Goal: Transaction & Acquisition: Subscribe to service/newsletter

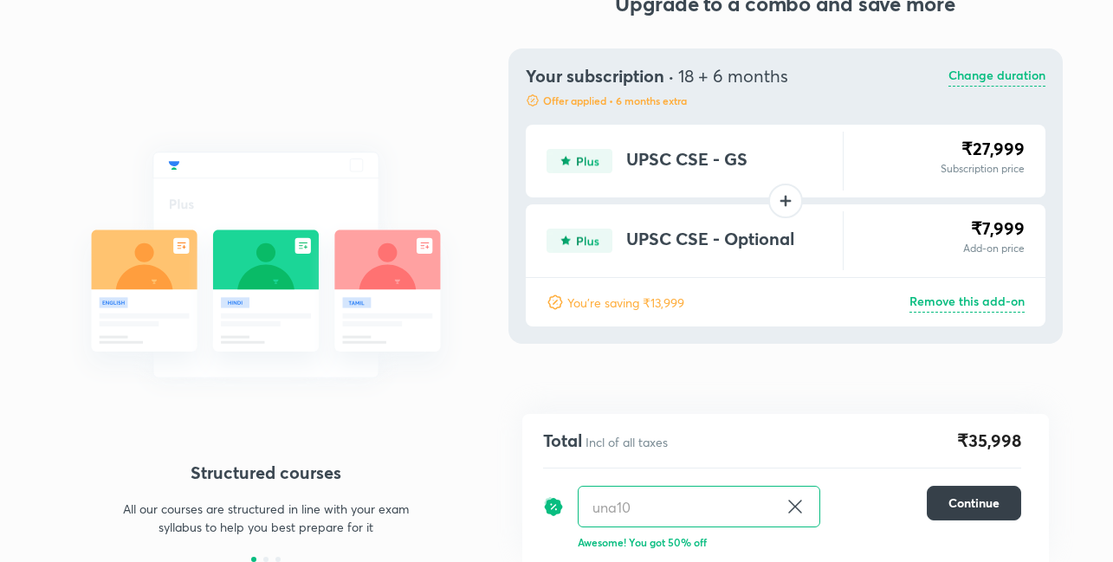
click at [992, 494] on button "Continue" at bounding box center [974, 503] width 94 height 35
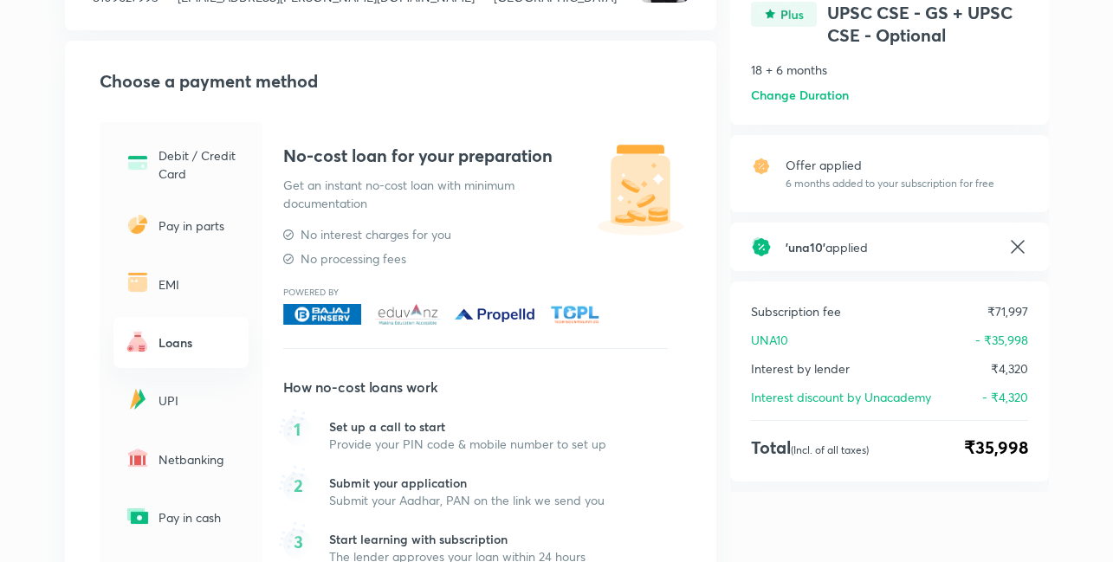
scroll to position [172, 0]
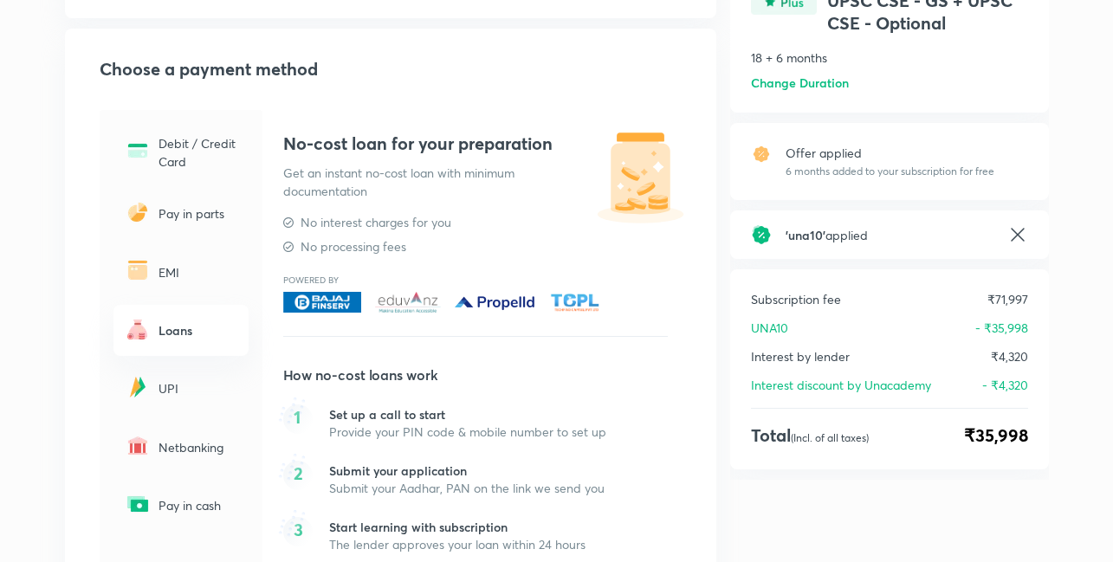
click at [175, 272] on p "EMI" at bounding box center [198, 272] width 80 height 18
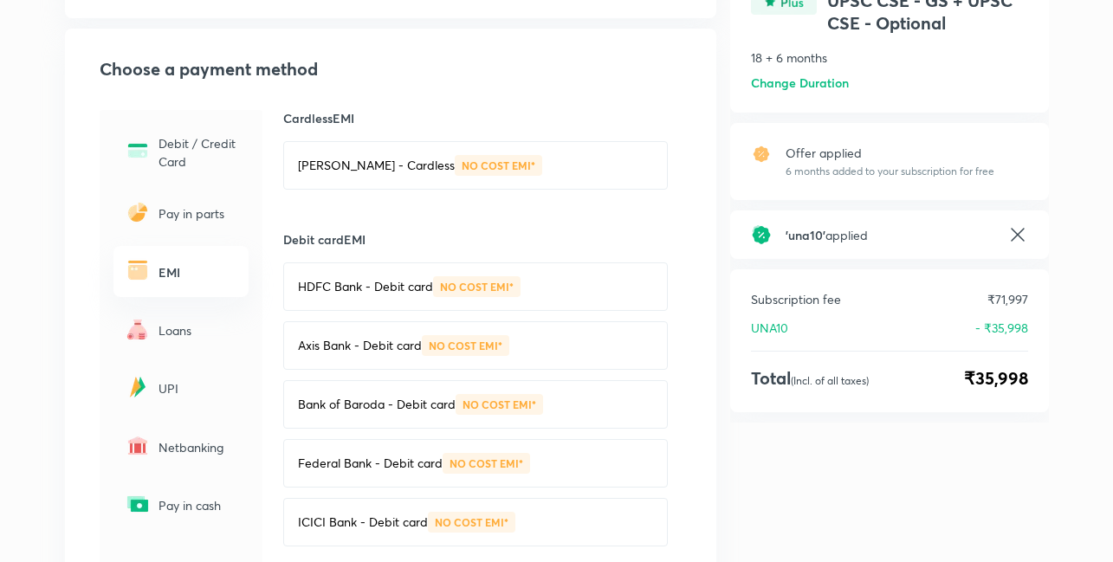
click at [455, 158] on div "NO COST EMI*" at bounding box center [498, 165] width 87 height 21
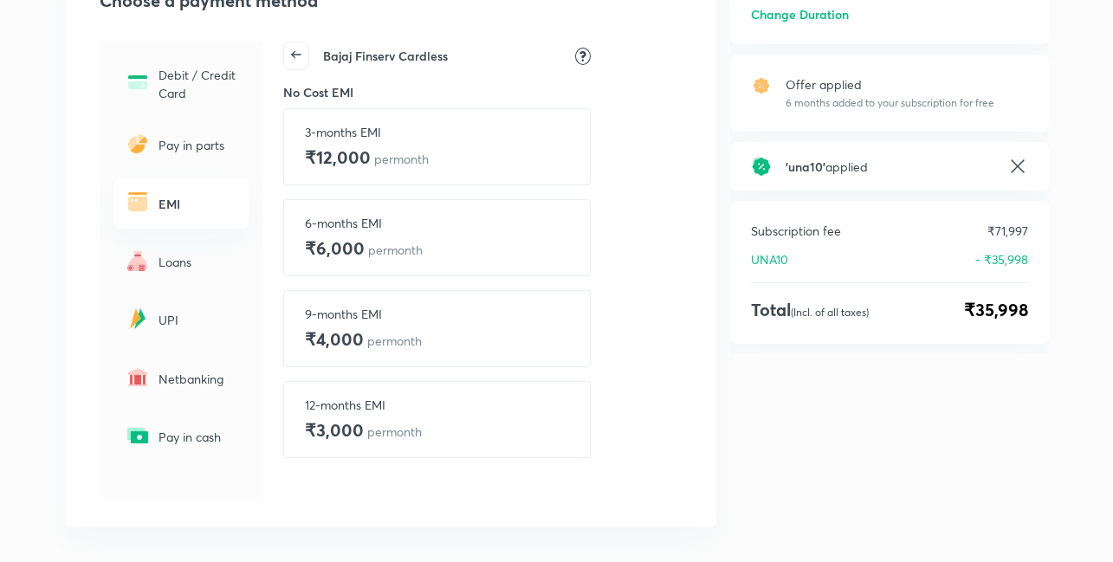
scroll to position [247, 0]
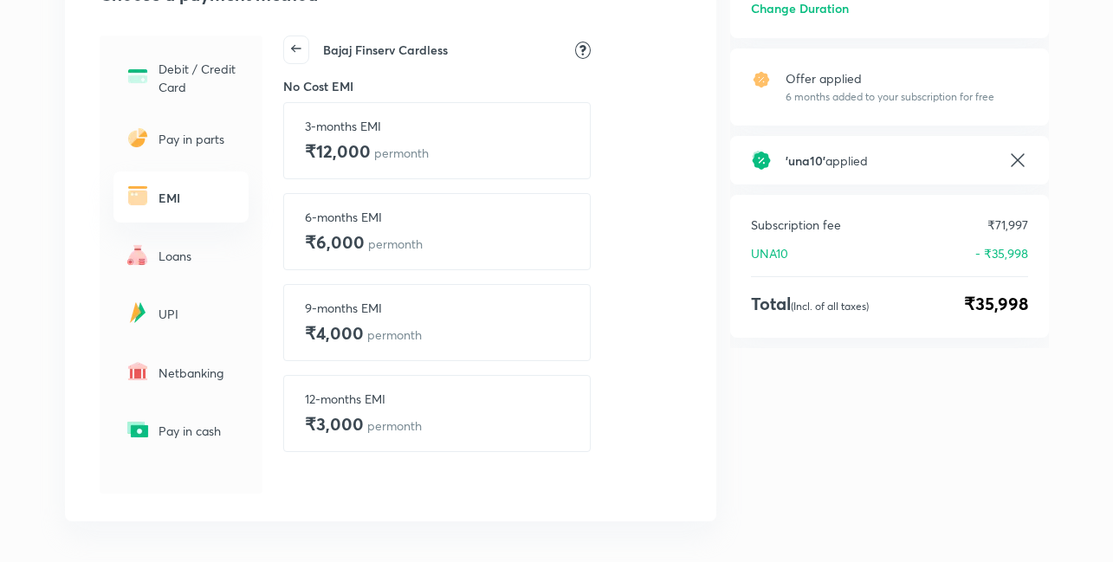
click at [200, 209] on div "EMI" at bounding box center [180, 196] width 135 height 51
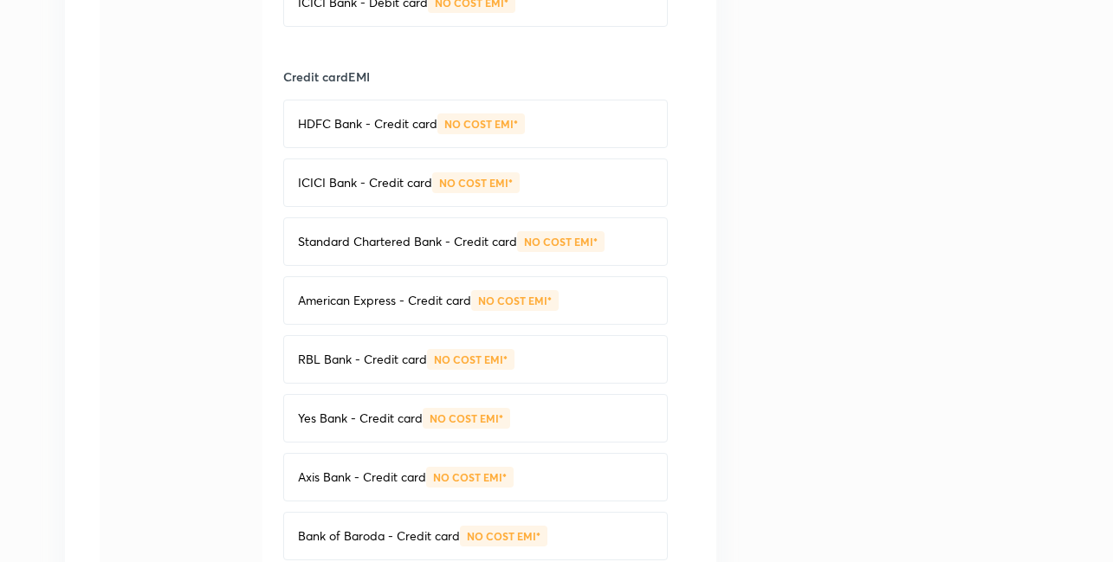
click at [358, 127] on p "HDFC Bank - Credit card" at bounding box center [367, 123] width 139 height 17
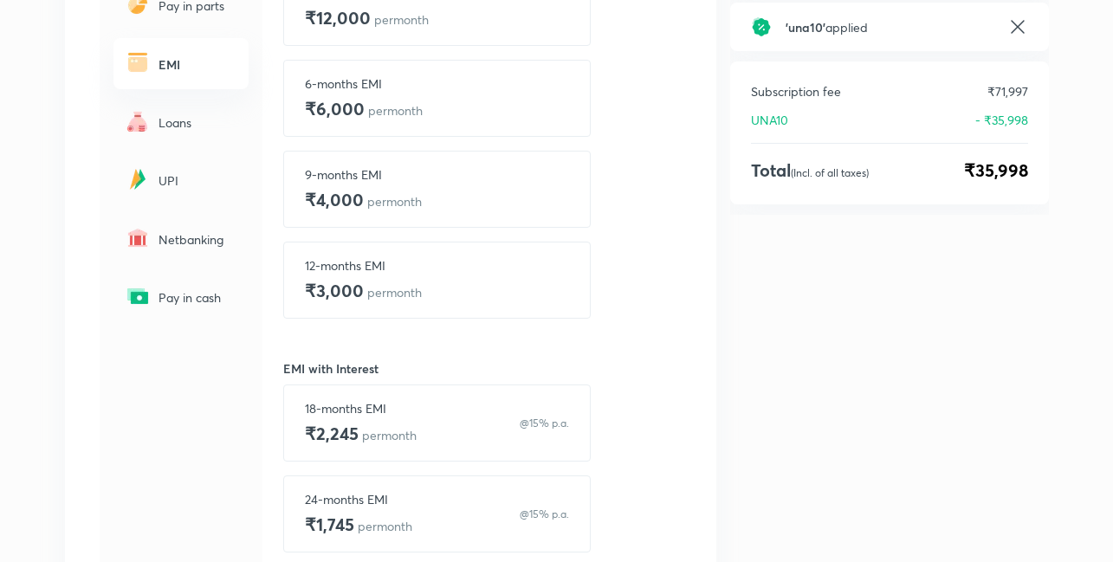
scroll to position [379, 0]
click at [168, 134] on div "Loans" at bounding box center [180, 123] width 135 height 51
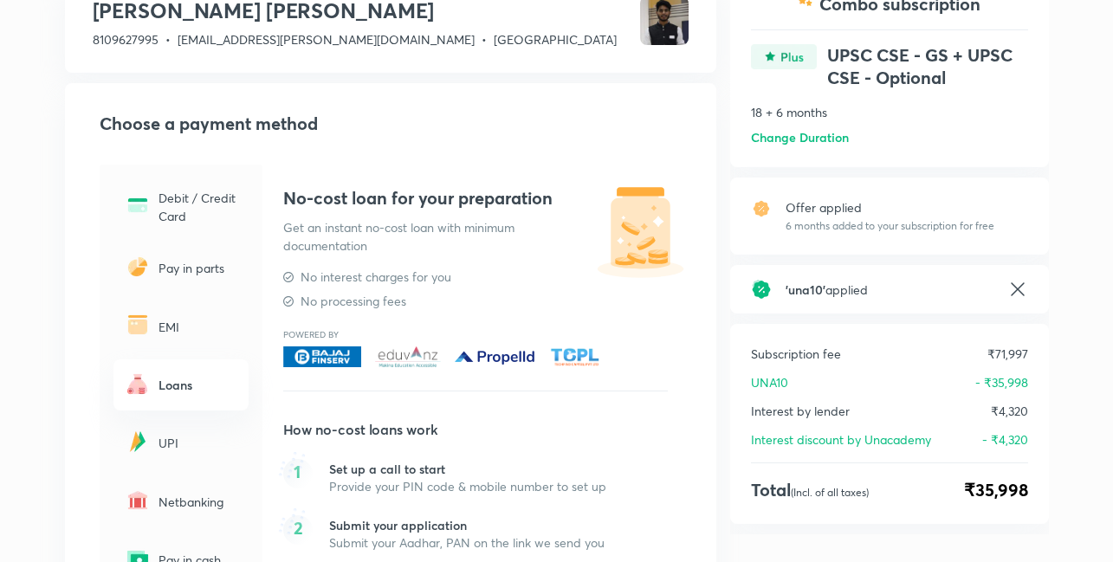
scroll to position [0, 0]
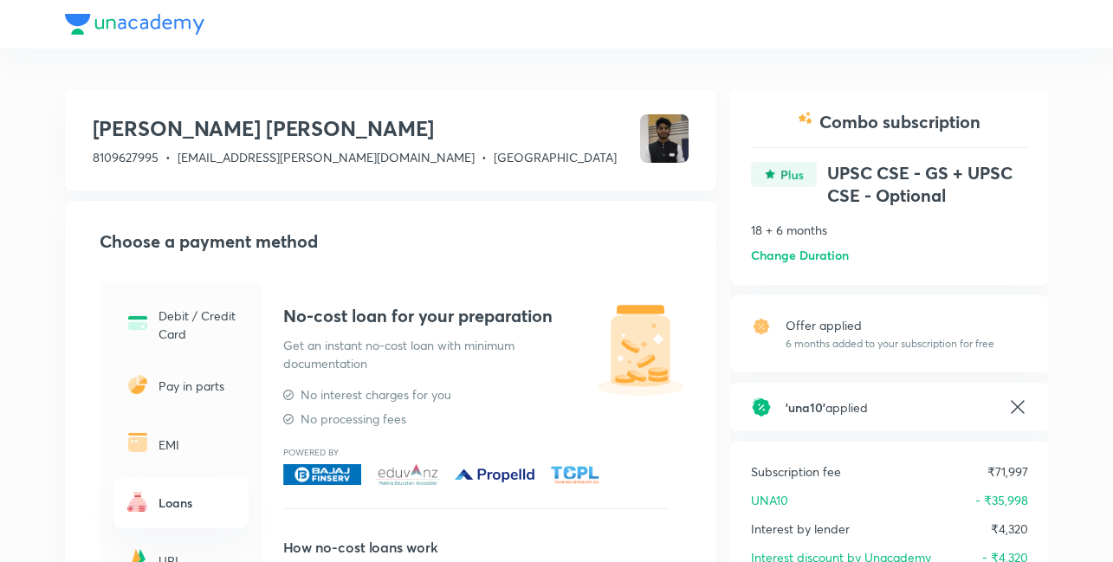
click at [124, 26] on div at bounding box center [557, 24] width 984 height 48
click at [74, 23] on div at bounding box center [557, 24] width 984 height 48
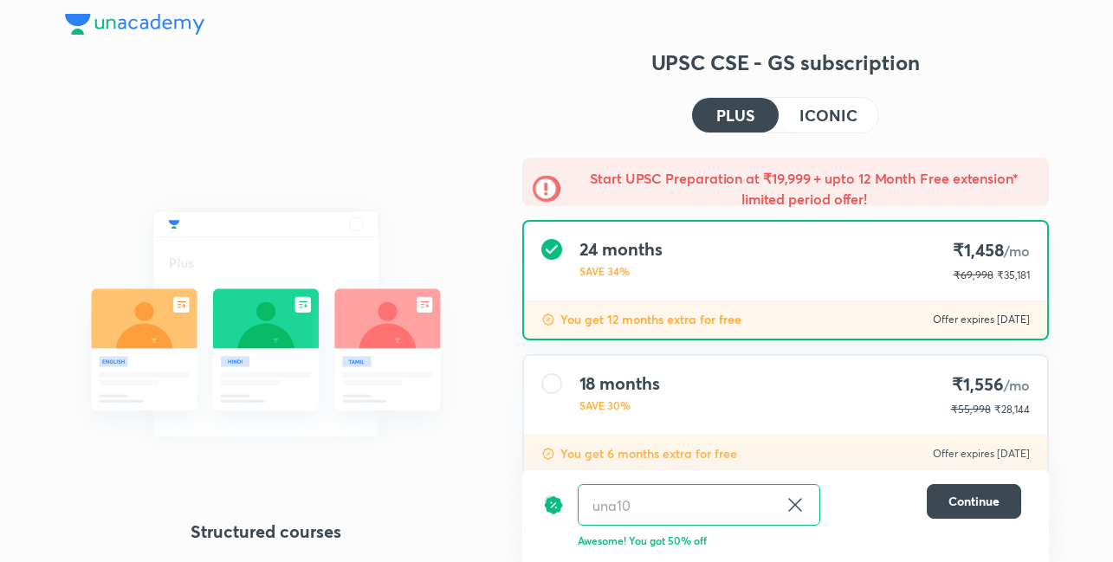
click at [174, 22] on img at bounding box center [134, 24] width 139 height 21
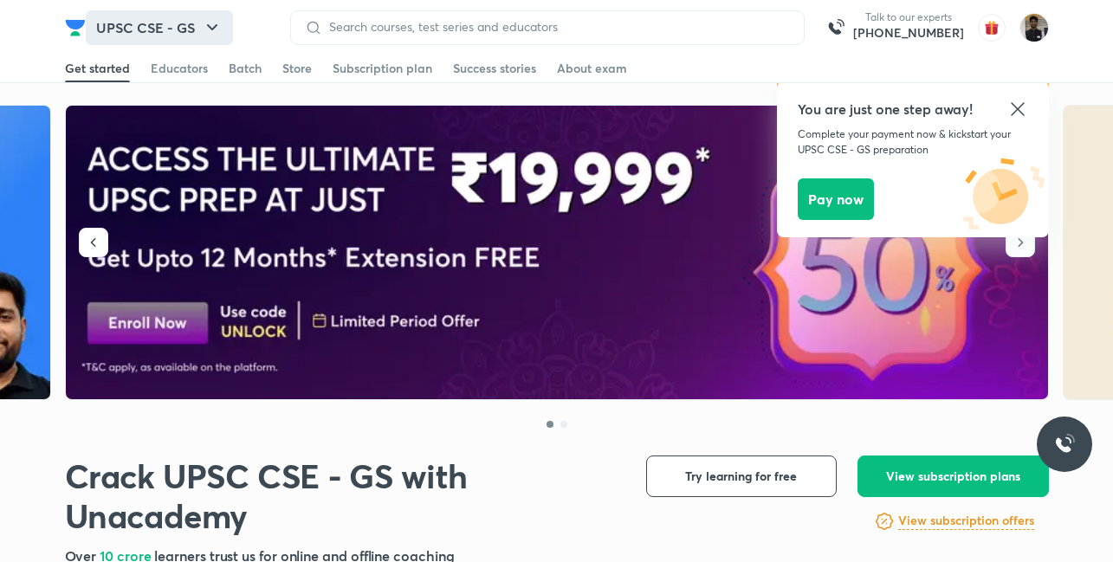
click at [188, 34] on button "UPSC CSE - GS" at bounding box center [159, 27] width 147 height 35
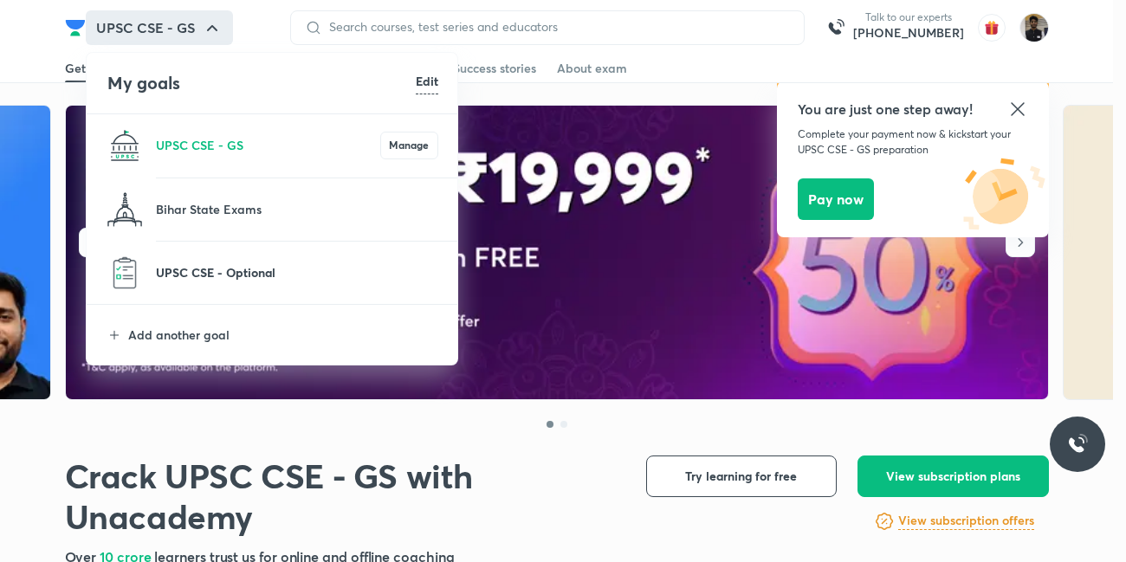
click at [262, 277] on p "UPSC CSE - Optional" at bounding box center [297, 272] width 282 height 18
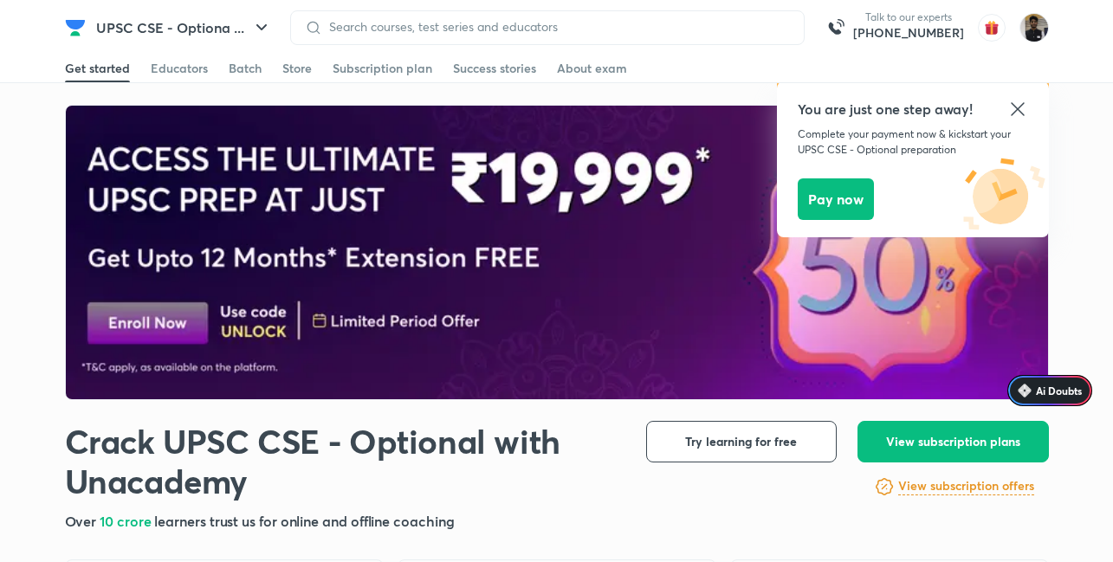
click at [1022, 100] on icon at bounding box center [1017, 109] width 21 height 21
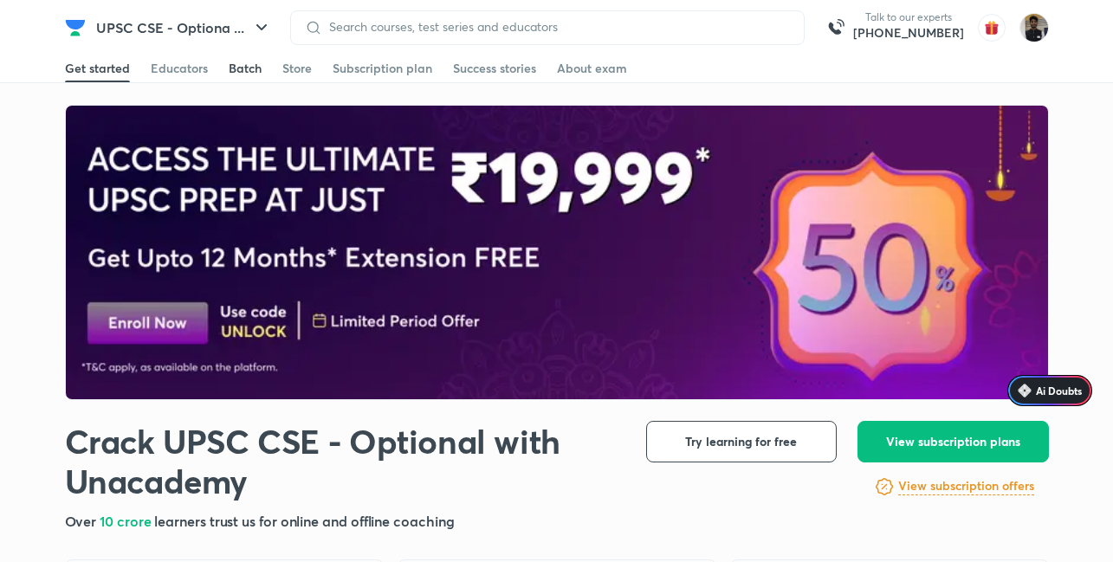
click at [242, 65] on div "Batch" at bounding box center [245, 68] width 33 height 17
click at [248, 72] on div "Batch" at bounding box center [245, 68] width 33 height 17
click at [250, 76] on div "Batch" at bounding box center [245, 68] width 33 height 17
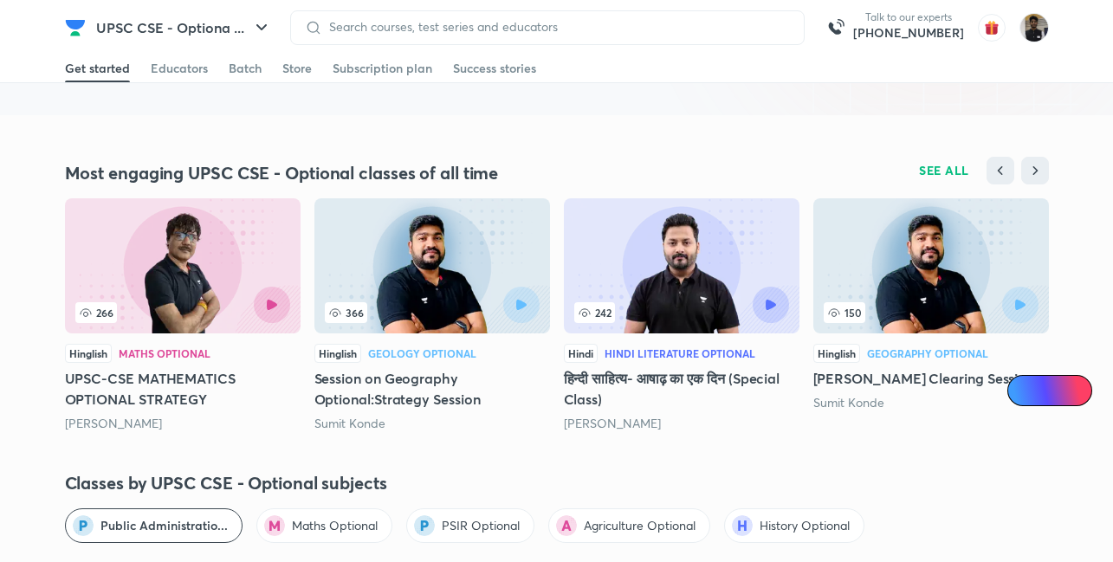
scroll to position [1469, 0]
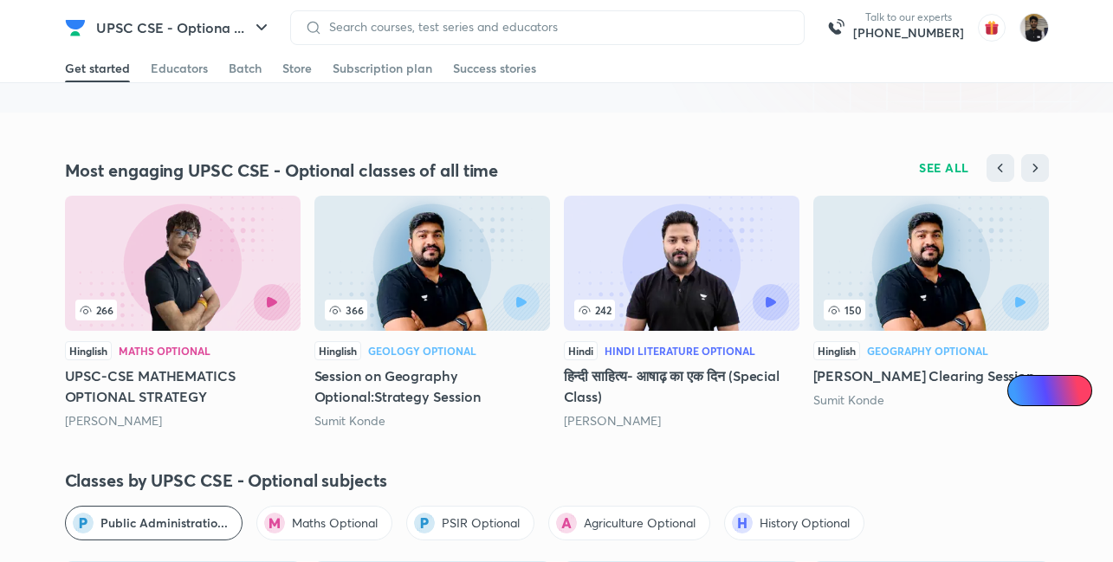
click at [354, 394] on h5 "Session on Geography Optional:Strategy Session" at bounding box center [432, 386] width 236 height 42
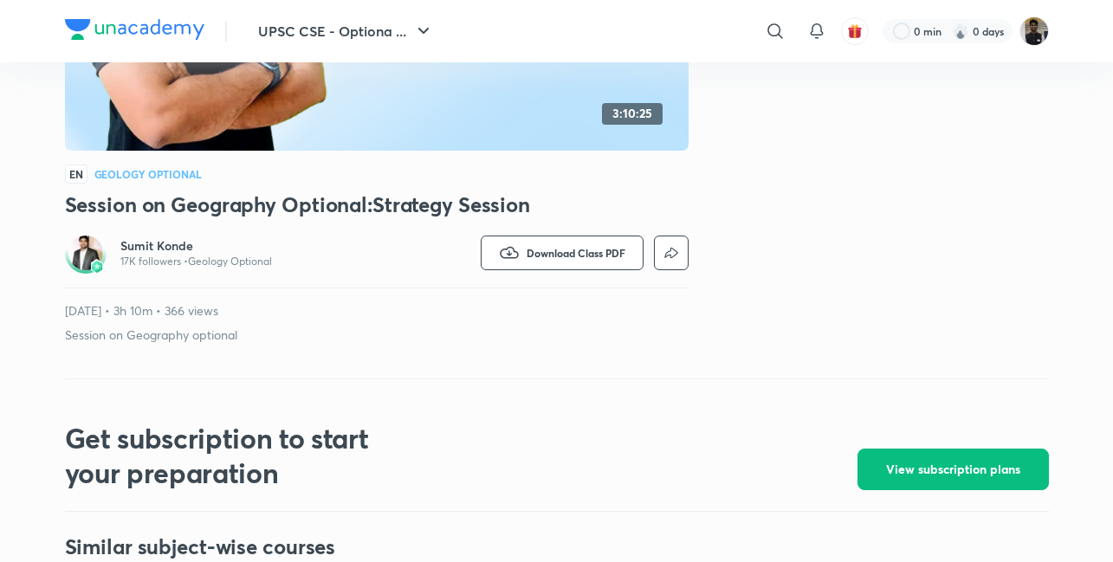
scroll to position [397, 0]
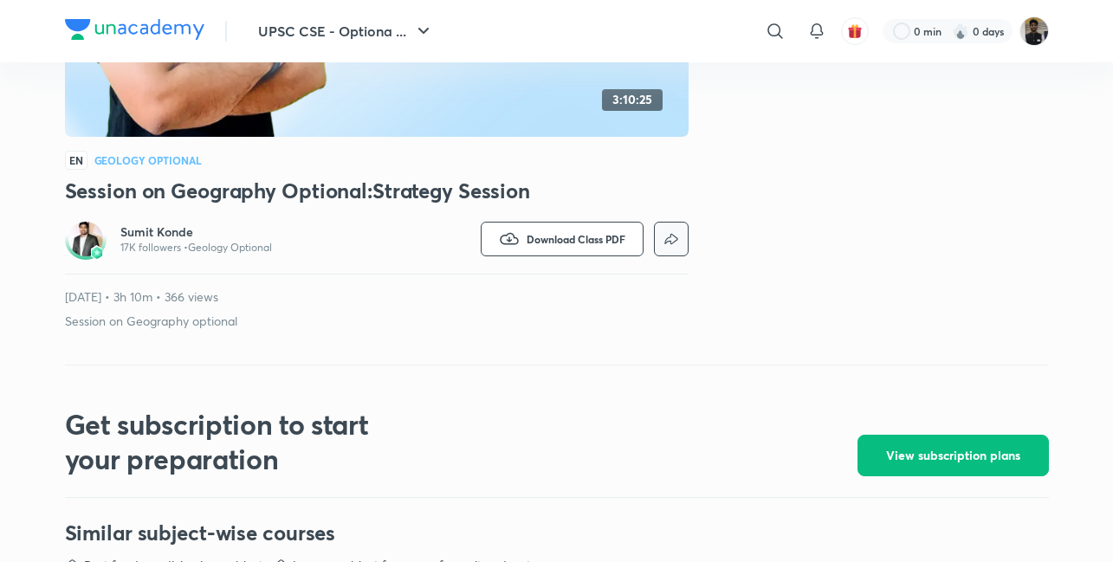
click at [664, 242] on icon "button" at bounding box center [671, 239] width 21 height 21
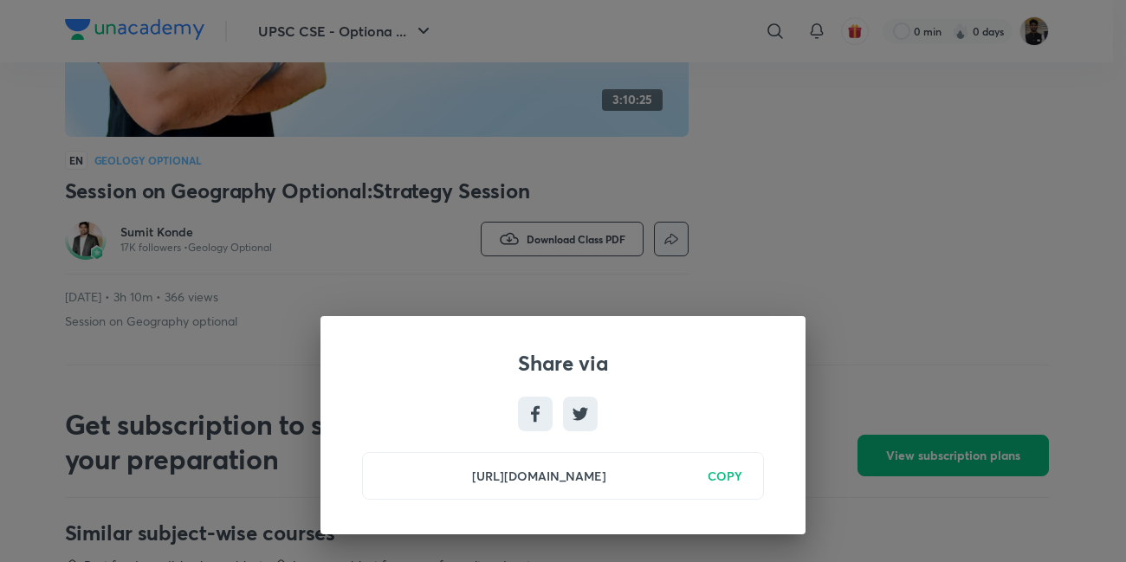
click at [779, 255] on div "Share via https://unacademy.com/class/session-on-geography-optionalstrategy-ses…" at bounding box center [563, 281] width 1126 height 562
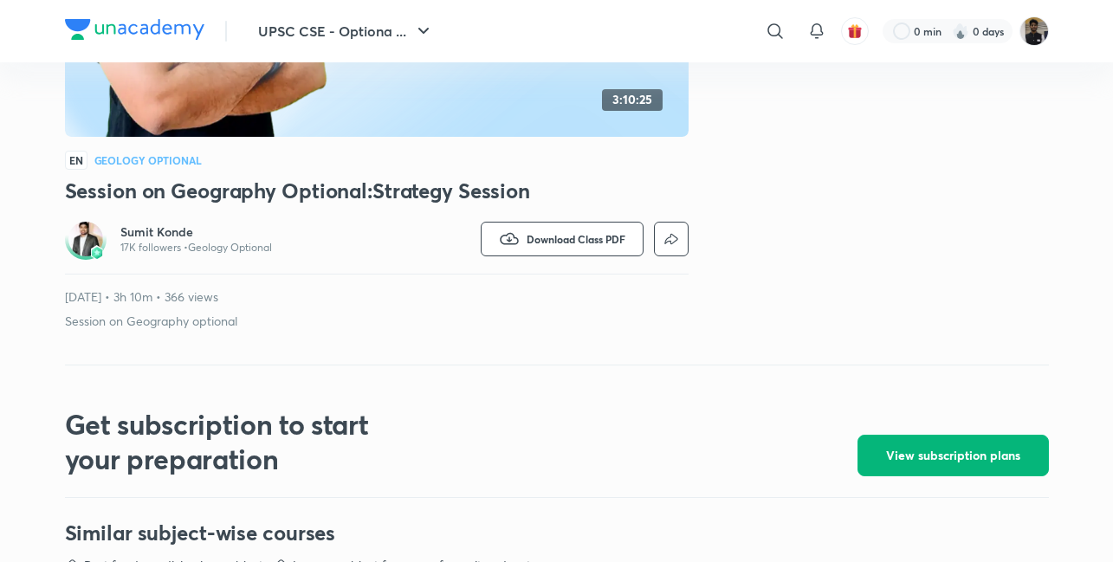
click at [894, 447] on span "View subscription plans" at bounding box center [953, 455] width 134 height 17
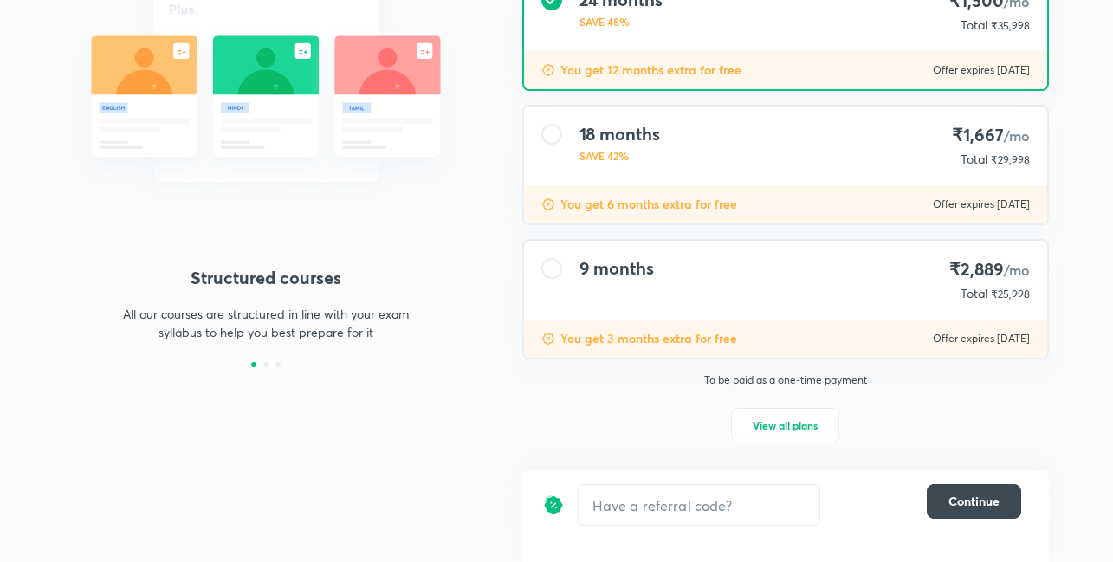
scroll to position [218, 0]
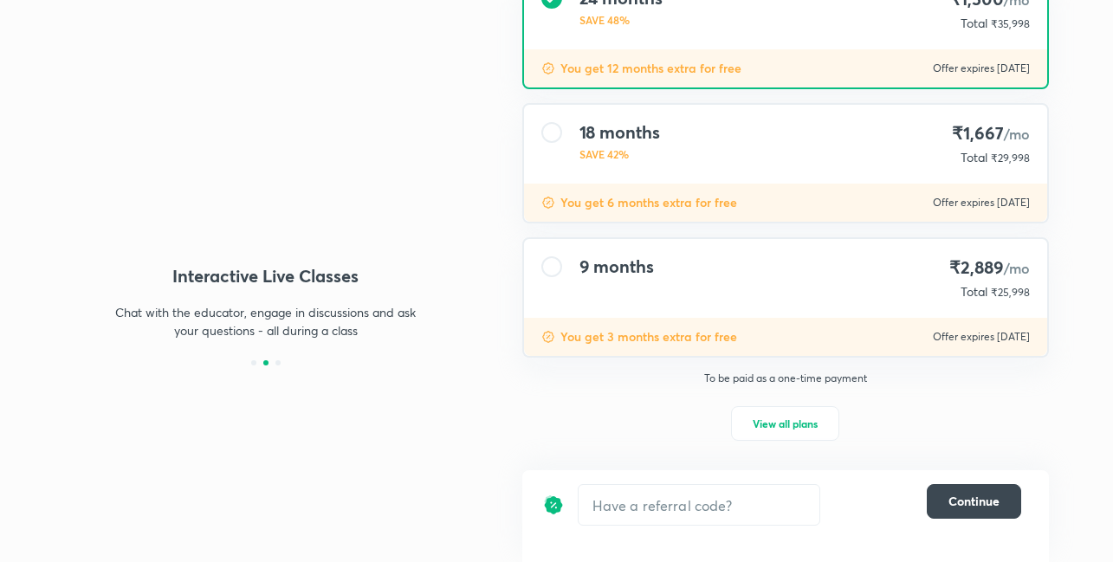
click at [555, 272] on div at bounding box center [551, 266] width 21 height 21
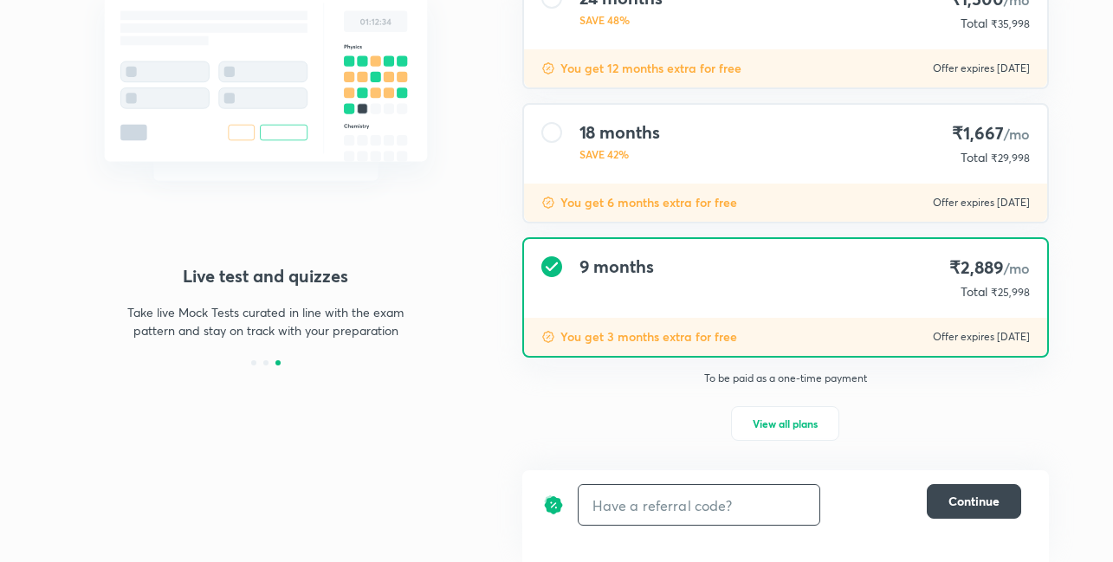
click at [634, 514] on input "text" at bounding box center [698, 505] width 241 height 41
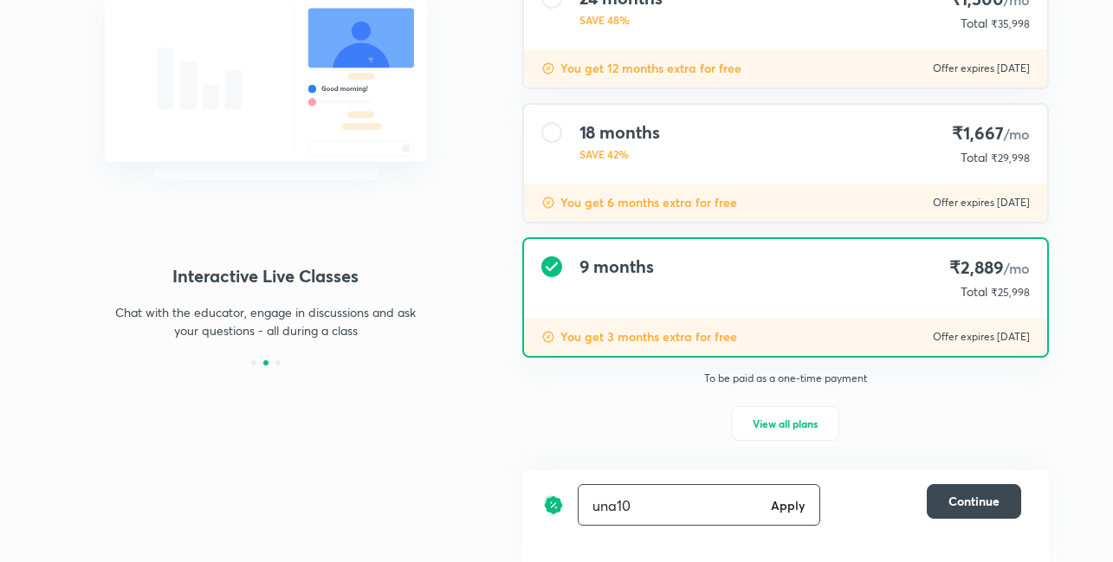
type input "una10"
click at [790, 512] on h6 "Apply" at bounding box center [788, 505] width 35 height 18
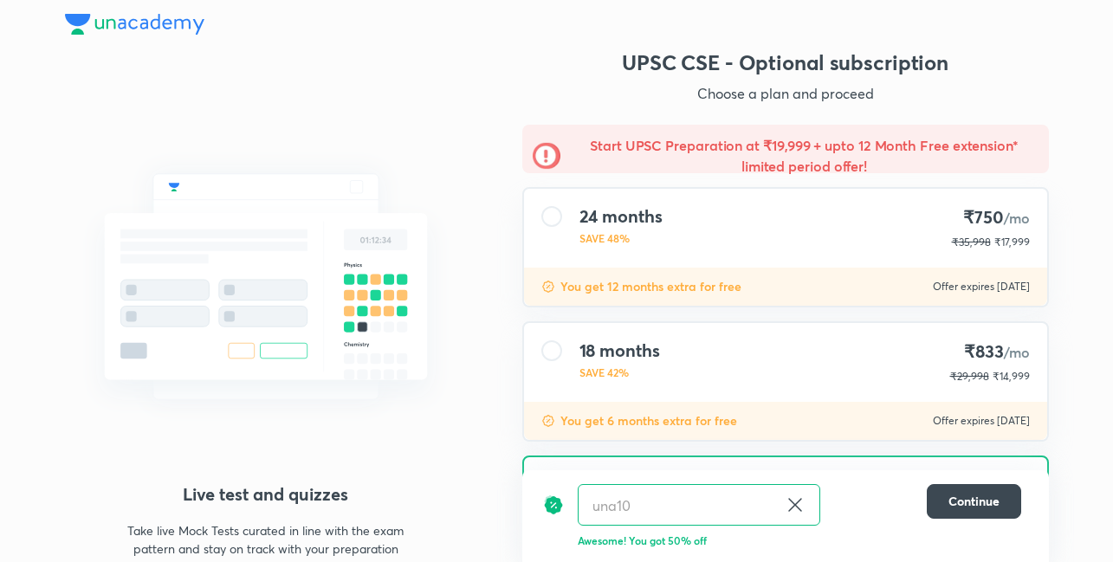
click at [165, 23] on img at bounding box center [134, 24] width 139 height 21
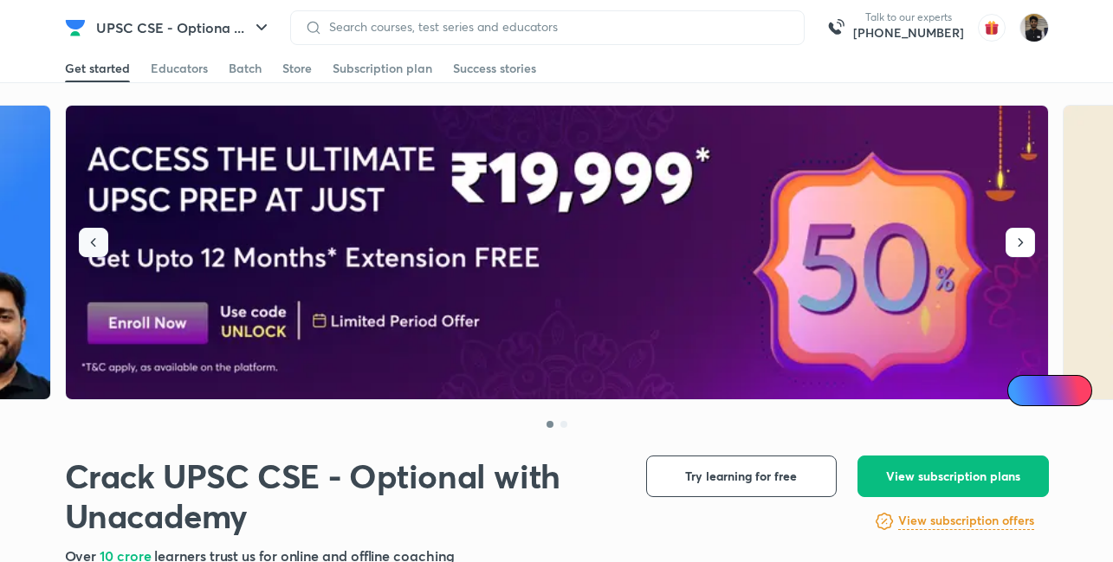
click at [91, 244] on icon "button" at bounding box center [93, 242] width 17 height 17
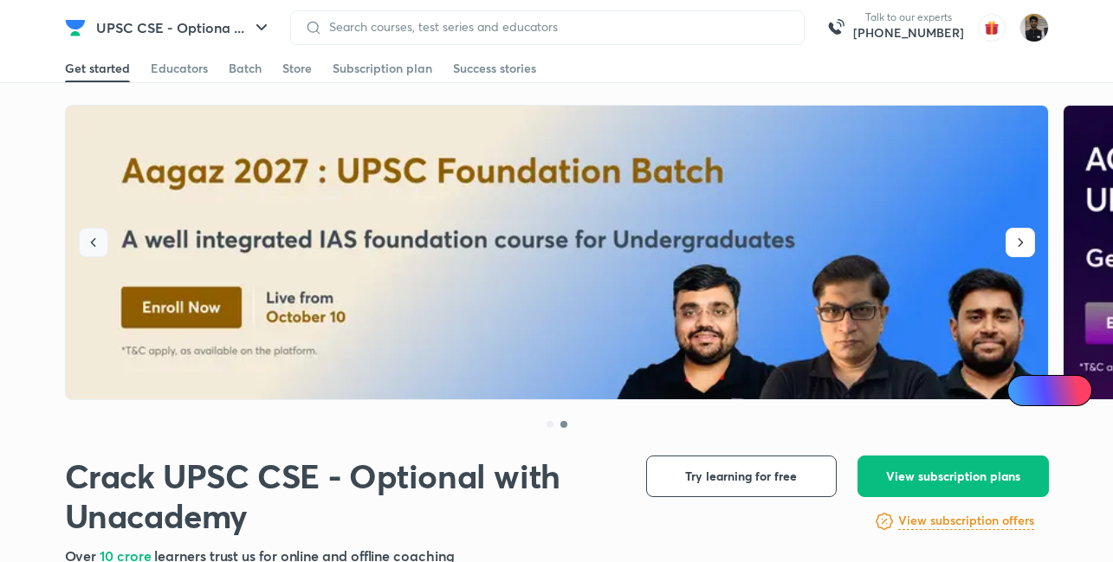
click at [91, 244] on icon "button" at bounding box center [93, 242] width 17 height 17
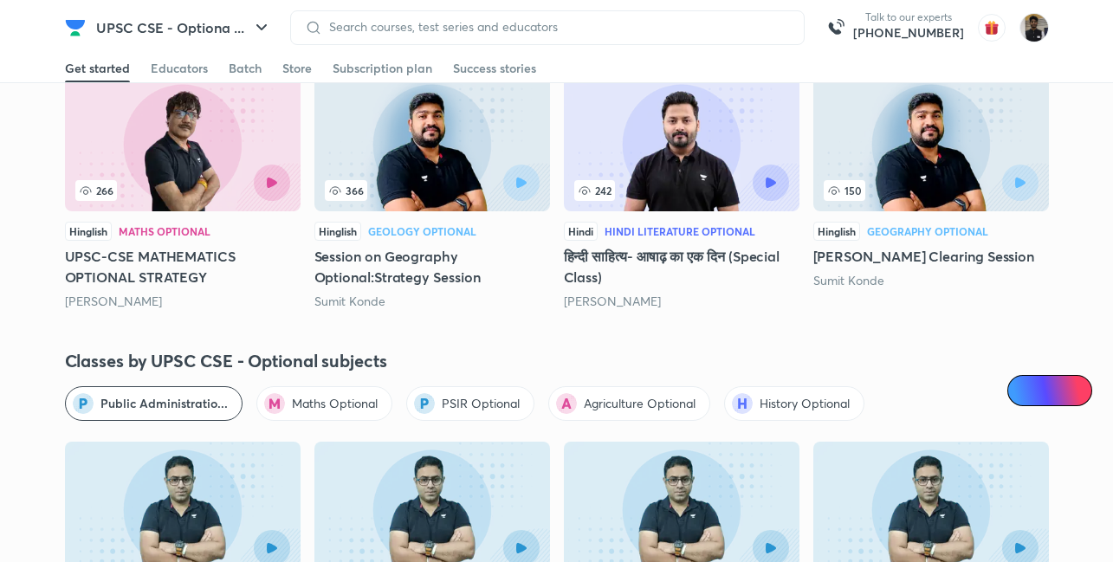
scroll to position [1587, 0]
click at [455, 399] on span "PSIR Optional" at bounding box center [481, 404] width 78 height 17
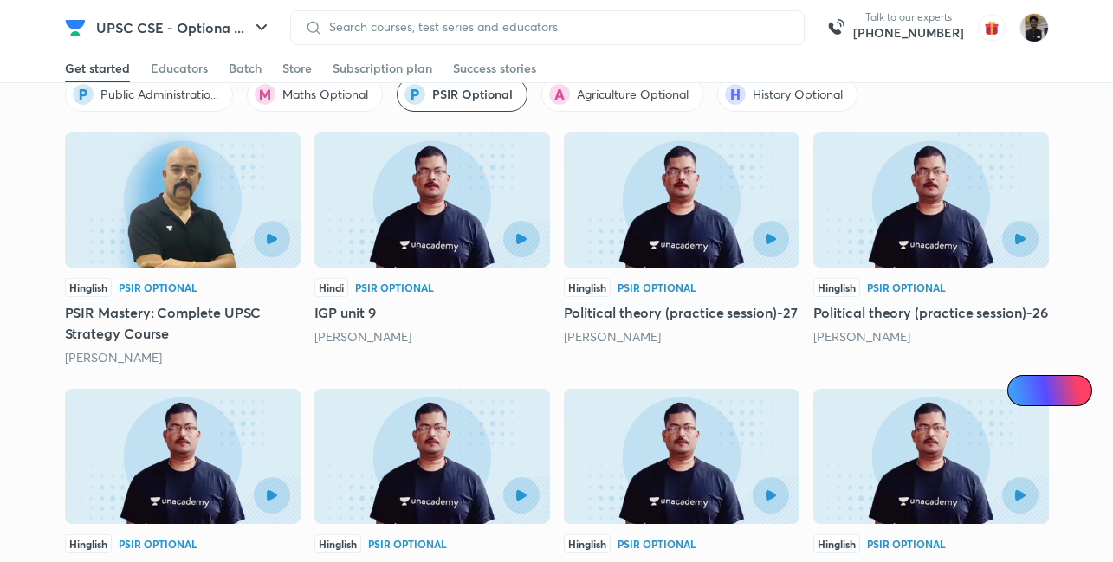
scroll to position [1902, 0]
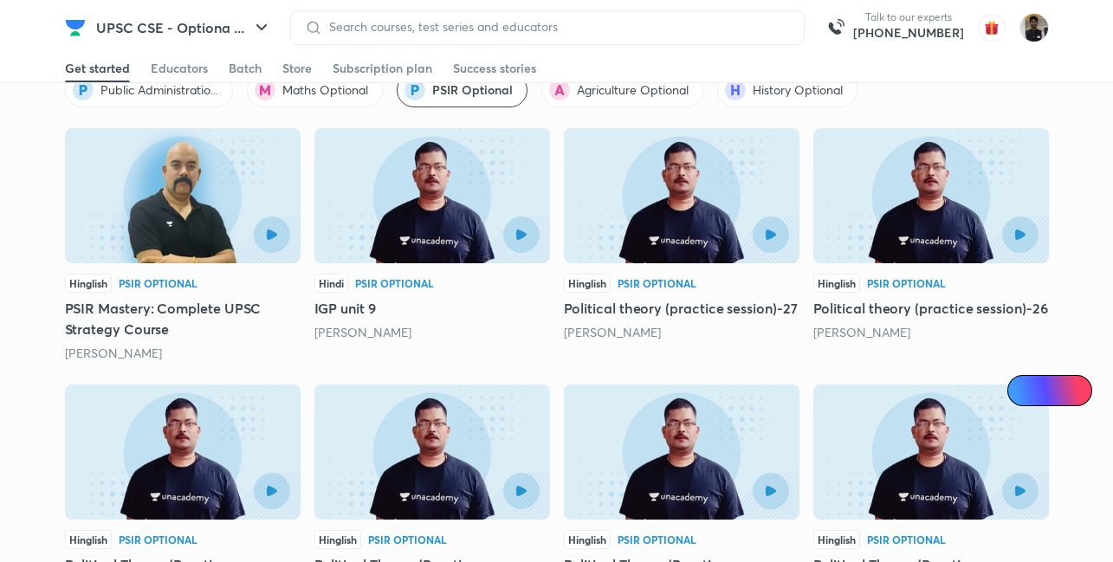
click at [221, 307] on h5 "PSIR Mastery: Complete UPSC Strategy Course" at bounding box center [183, 319] width 236 height 42
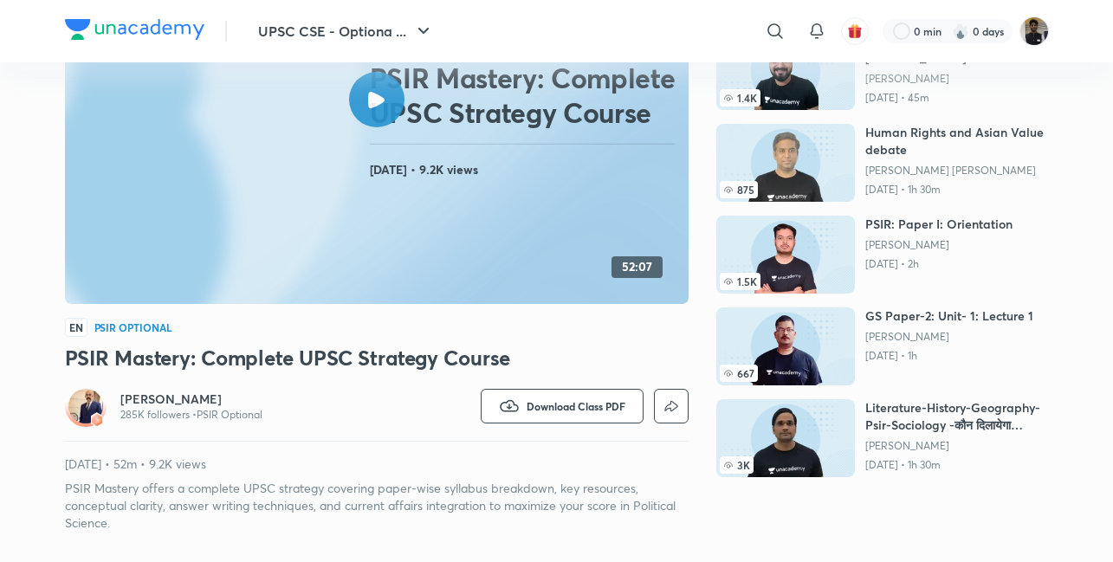
scroll to position [250, 0]
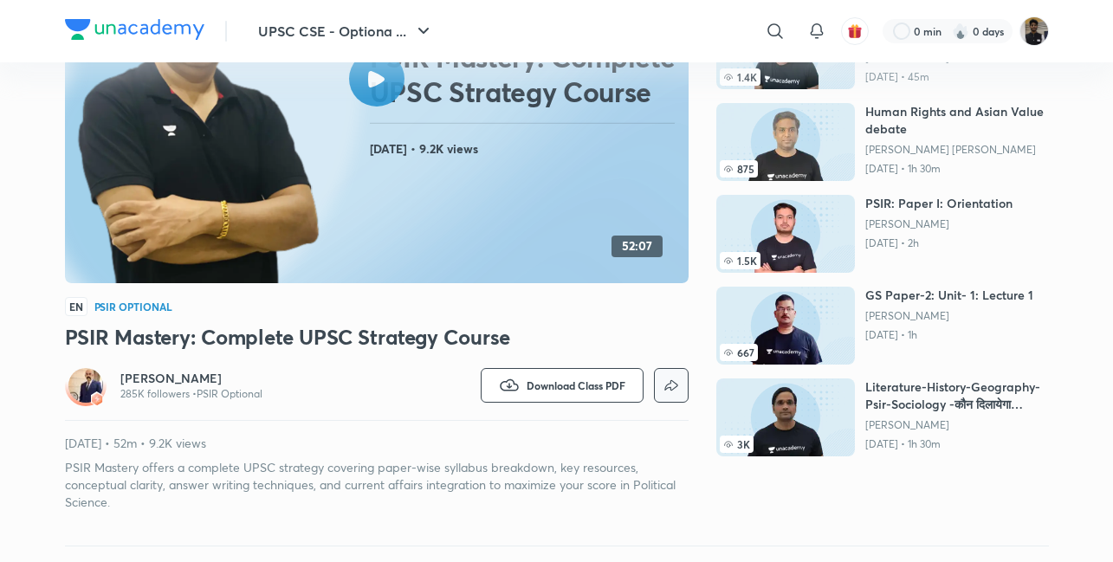
click at [661, 381] on icon "button" at bounding box center [671, 385] width 21 height 21
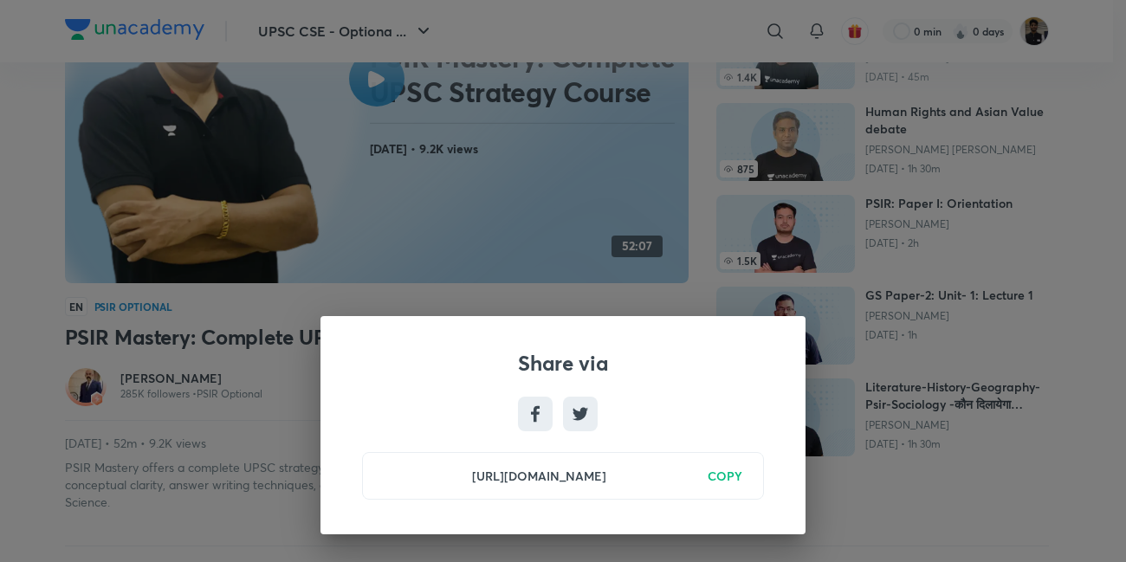
click at [713, 468] on h6 "COPY" at bounding box center [725, 476] width 35 height 18
click at [40, 426] on div "Share via [URL][DOMAIN_NAME] Copied" at bounding box center [563, 281] width 1126 height 562
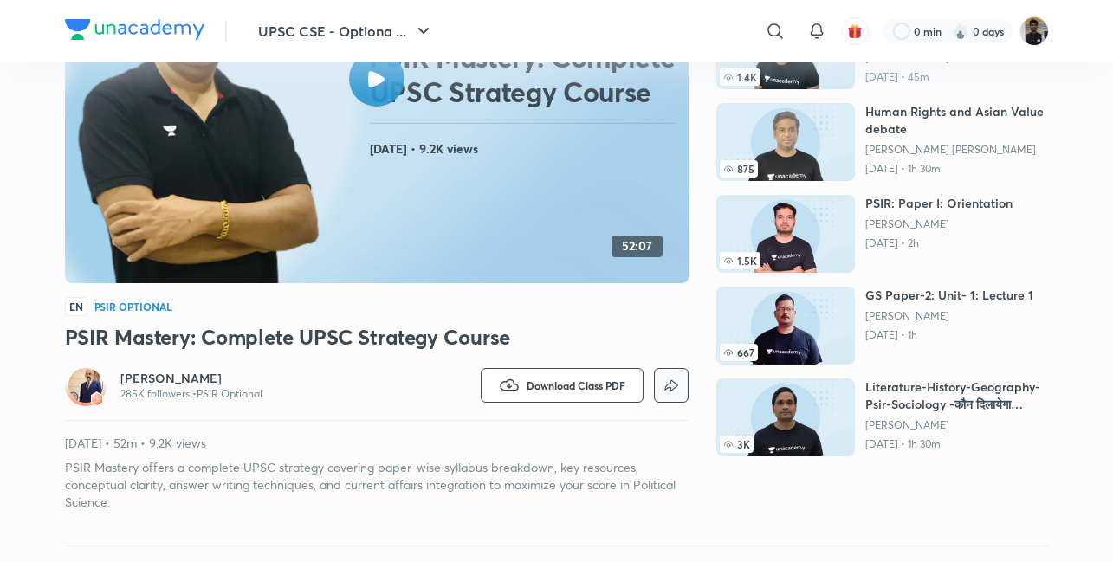
click at [679, 378] on icon "button" at bounding box center [671, 385] width 21 height 21
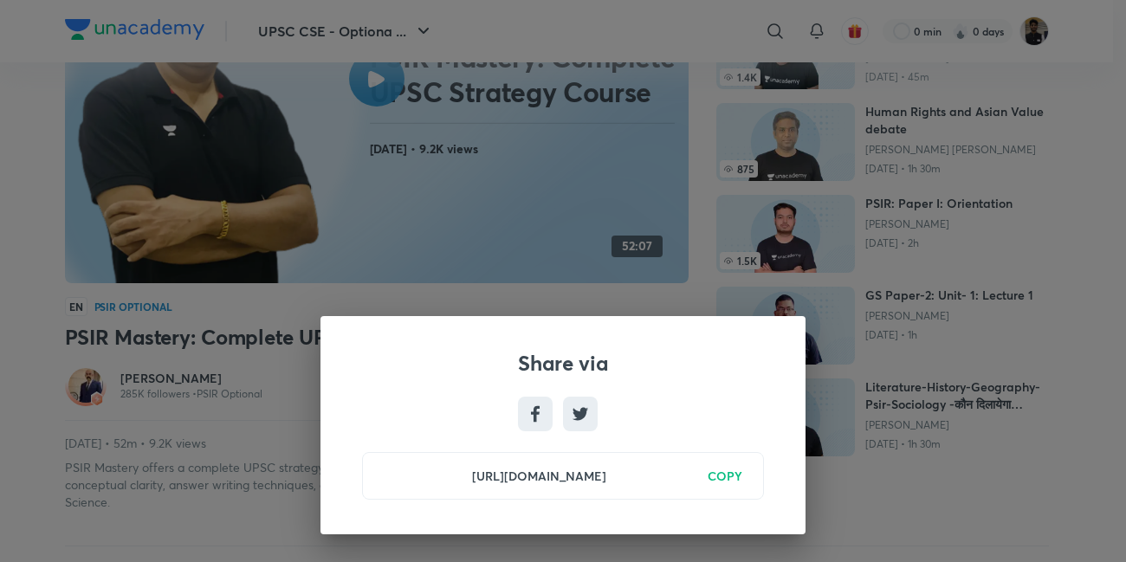
click at [896, 476] on div "Share via [URL][DOMAIN_NAME] COPY" at bounding box center [563, 281] width 1126 height 562
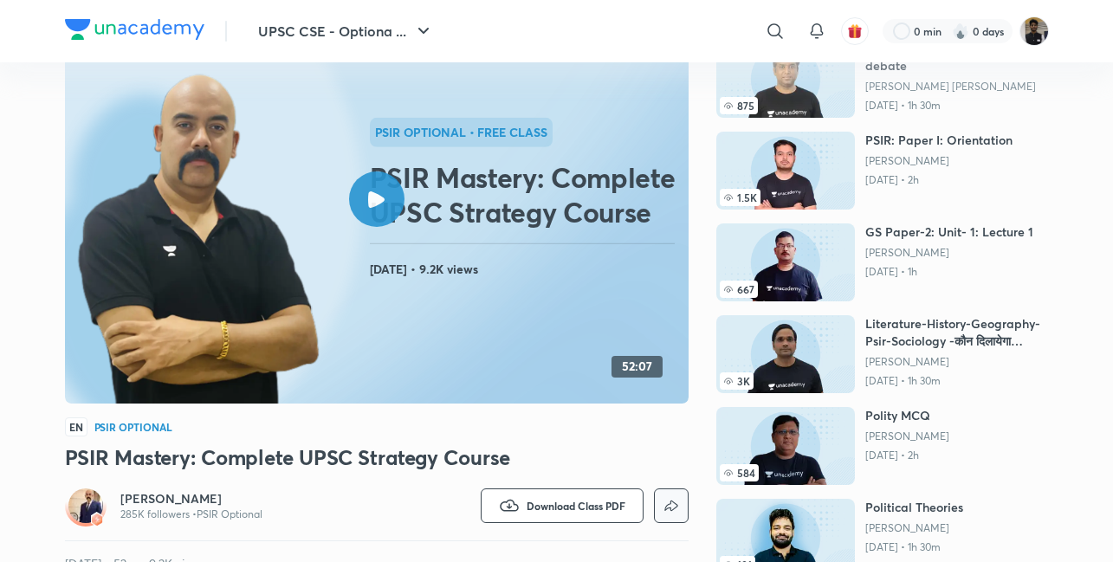
scroll to position [0, 0]
